Goal: Navigation & Orientation: Find specific page/section

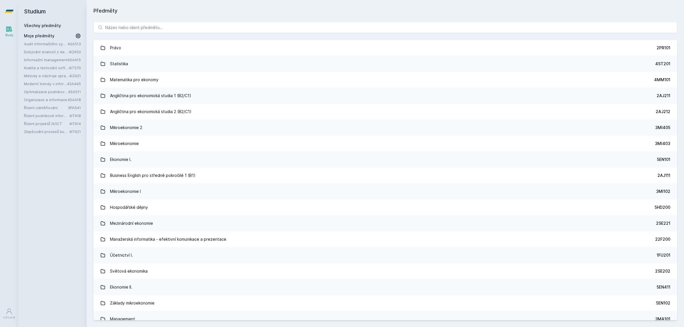
click at [48, 43] on link "Audit informačního systému" at bounding box center [46, 44] width 44 height 6
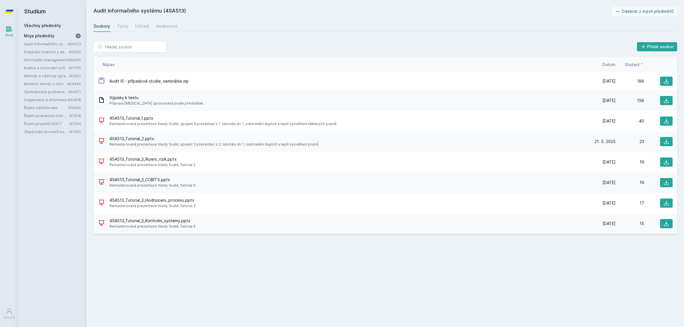
click at [50, 53] on link "Dobývání znalostí z databází" at bounding box center [46, 52] width 45 height 6
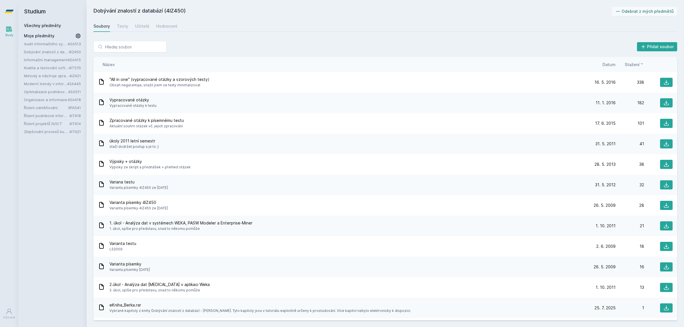
click at [48, 107] on link "Řízení odměňování" at bounding box center [46, 108] width 44 height 6
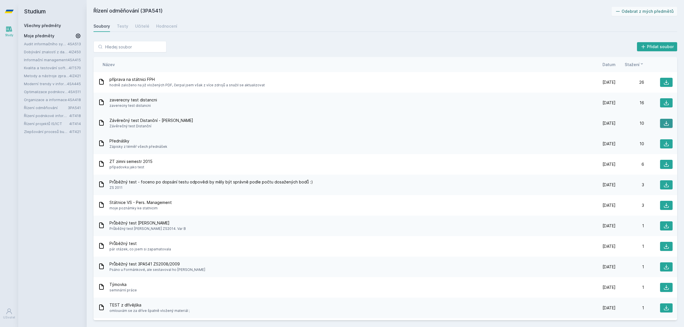
click at [663, 123] on icon at bounding box center [666, 123] width 6 height 6
click at [663, 144] on icon at bounding box center [666, 144] width 6 height 6
